Goal: Task Accomplishment & Management: Manage account settings

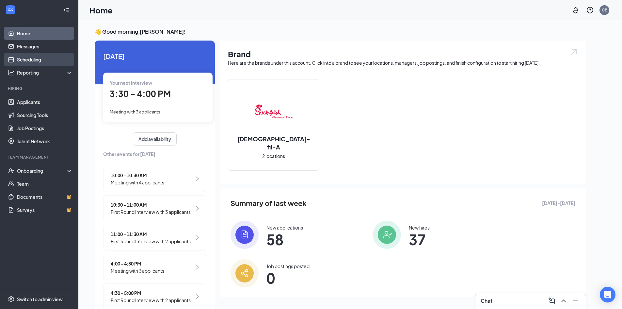
click at [45, 61] on link "Scheduling" at bounding box center [45, 59] width 56 height 13
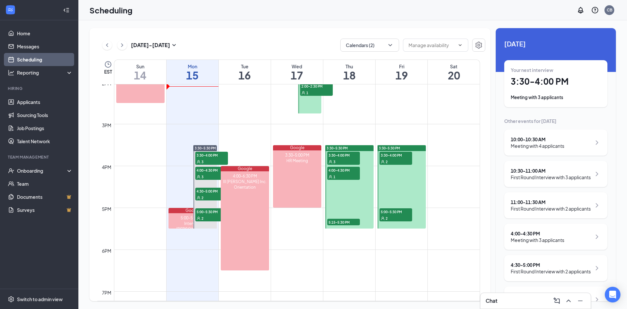
scroll to position [615, 0]
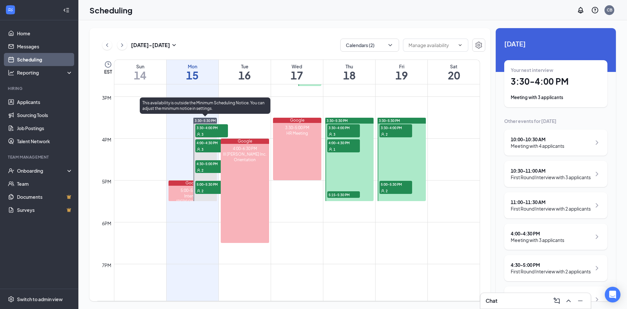
click at [212, 168] on div "2" at bounding box center [211, 170] width 33 height 7
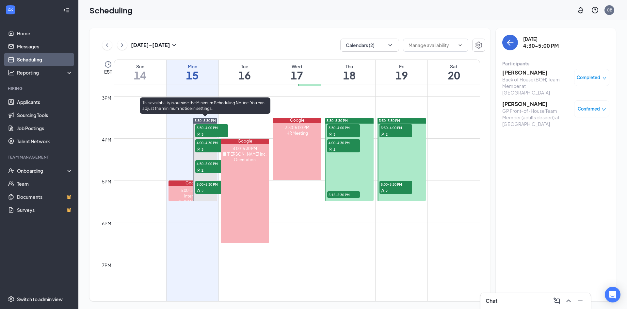
click at [211, 188] on div "2" at bounding box center [211, 190] width 33 height 7
click at [216, 167] on div "2" at bounding box center [211, 170] width 33 height 7
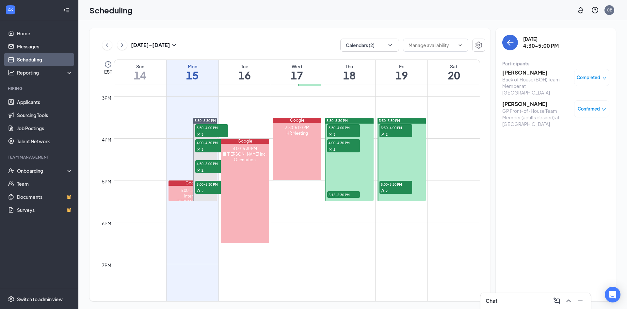
click at [607, 81] on div "Completed" at bounding box center [591, 77] width 35 height 17
click at [602, 76] on div "Completed" at bounding box center [592, 77] width 30 height 7
click at [576, 100] on span "Request Reschedule" at bounding box center [577, 98] width 45 height 7
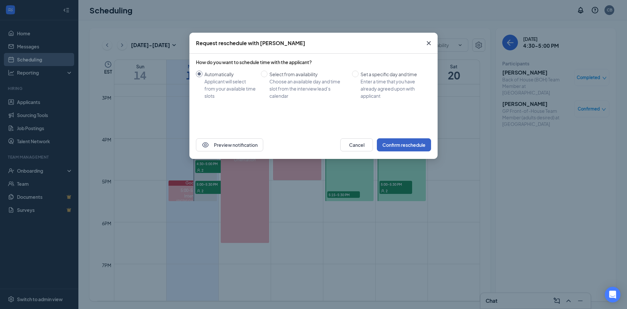
click at [404, 143] on button "Confirm reschedule" at bounding box center [404, 144] width 54 height 13
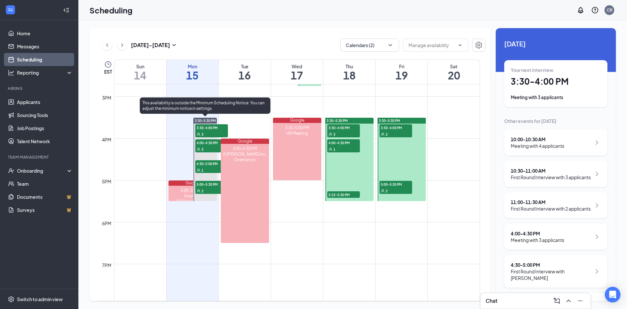
click at [211, 169] on div "1" at bounding box center [211, 170] width 33 height 7
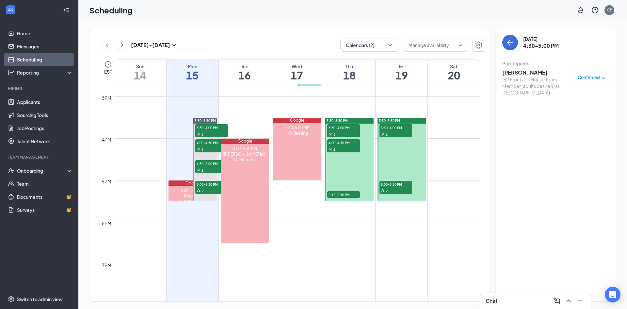
click at [595, 82] on div "Confirmed" at bounding box center [591, 77] width 35 height 17
click at [594, 78] on span "Confirmed" at bounding box center [589, 77] width 22 height 7
click at [571, 100] on span "Request Reschedule" at bounding box center [576, 98] width 45 height 7
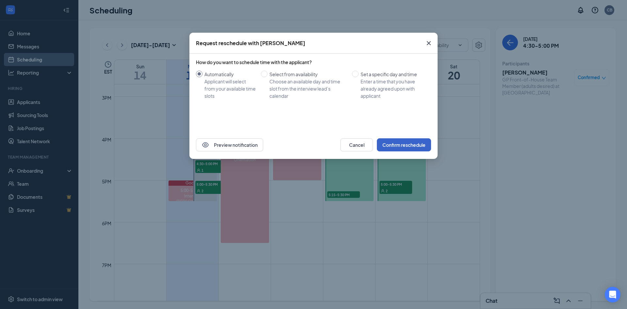
click at [388, 143] on button "Confirm reschedule" at bounding box center [404, 144] width 54 height 13
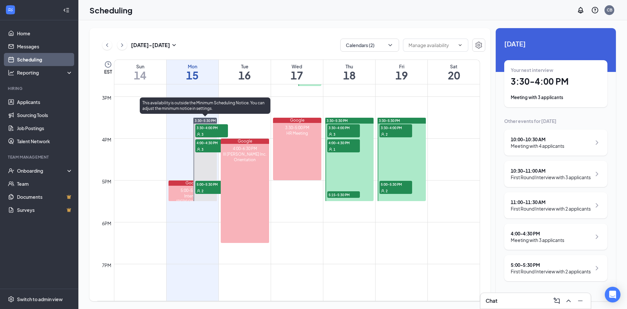
click at [213, 187] on div "2" at bounding box center [211, 190] width 33 height 7
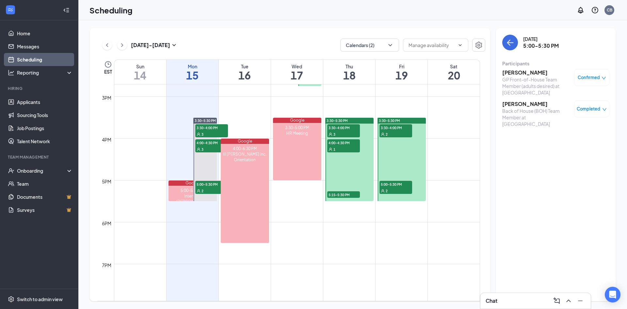
click at [587, 78] on span "Confirmed" at bounding box center [589, 77] width 22 height 7
click at [571, 97] on span "Request Reschedule" at bounding box center [576, 98] width 45 height 7
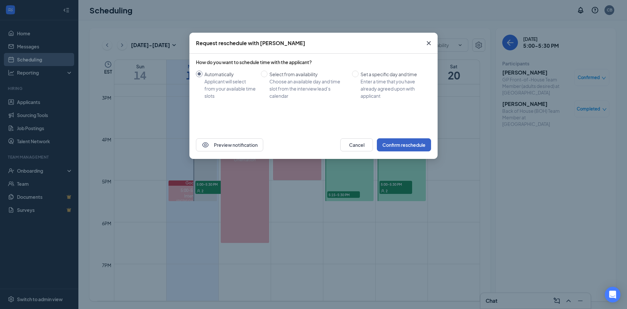
click at [403, 142] on button "Confirm reschedule" at bounding box center [404, 144] width 54 height 13
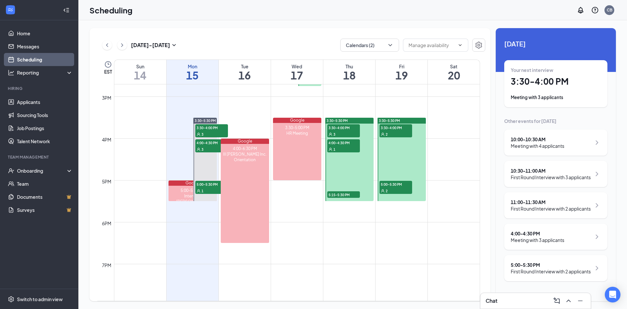
click at [208, 187] on div "1" at bounding box center [211, 190] width 33 height 7
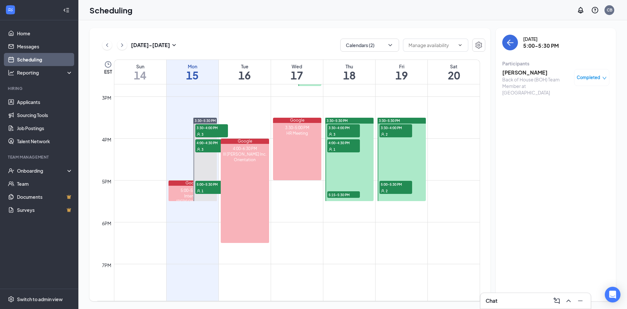
click at [587, 79] on span "Completed" at bounding box center [589, 77] width 24 height 7
click at [566, 99] on span "Request Reschedule" at bounding box center [577, 98] width 45 height 7
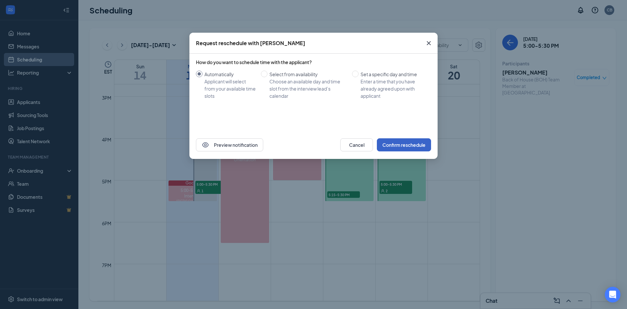
click at [406, 141] on button "Confirm reschedule" at bounding box center [404, 144] width 54 height 13
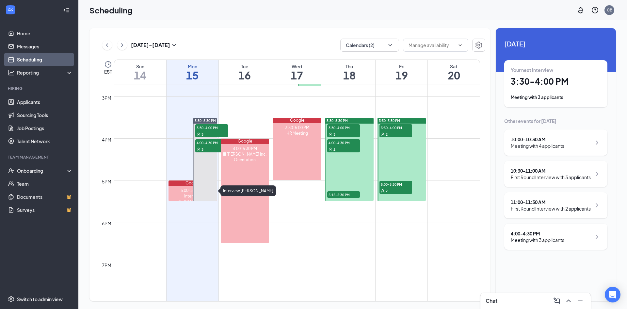
click at [186, 197] on div "Interview [PERSON_NAME]" at bounding box center [193, 198] width 48 height 11
